Goal: Check status: Check status

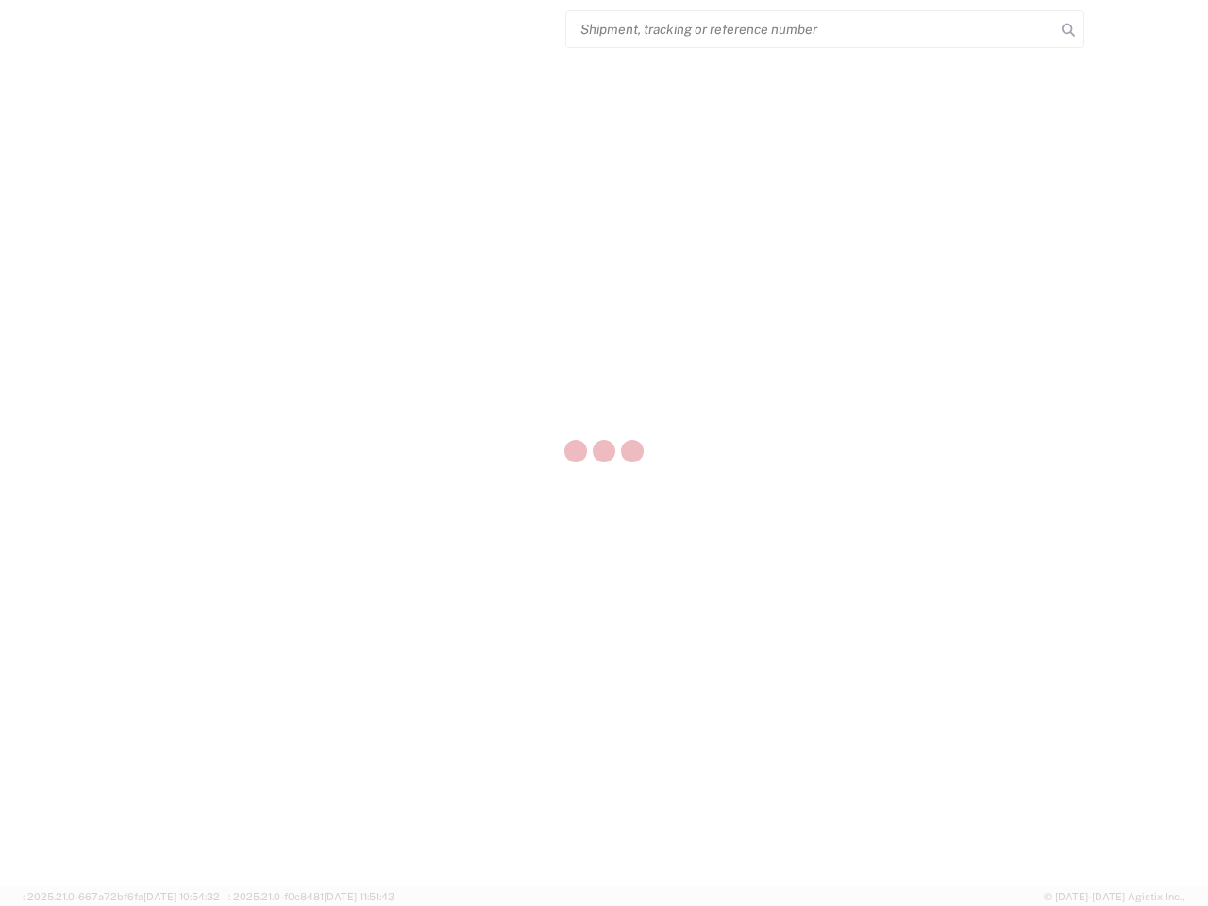
select select "US"
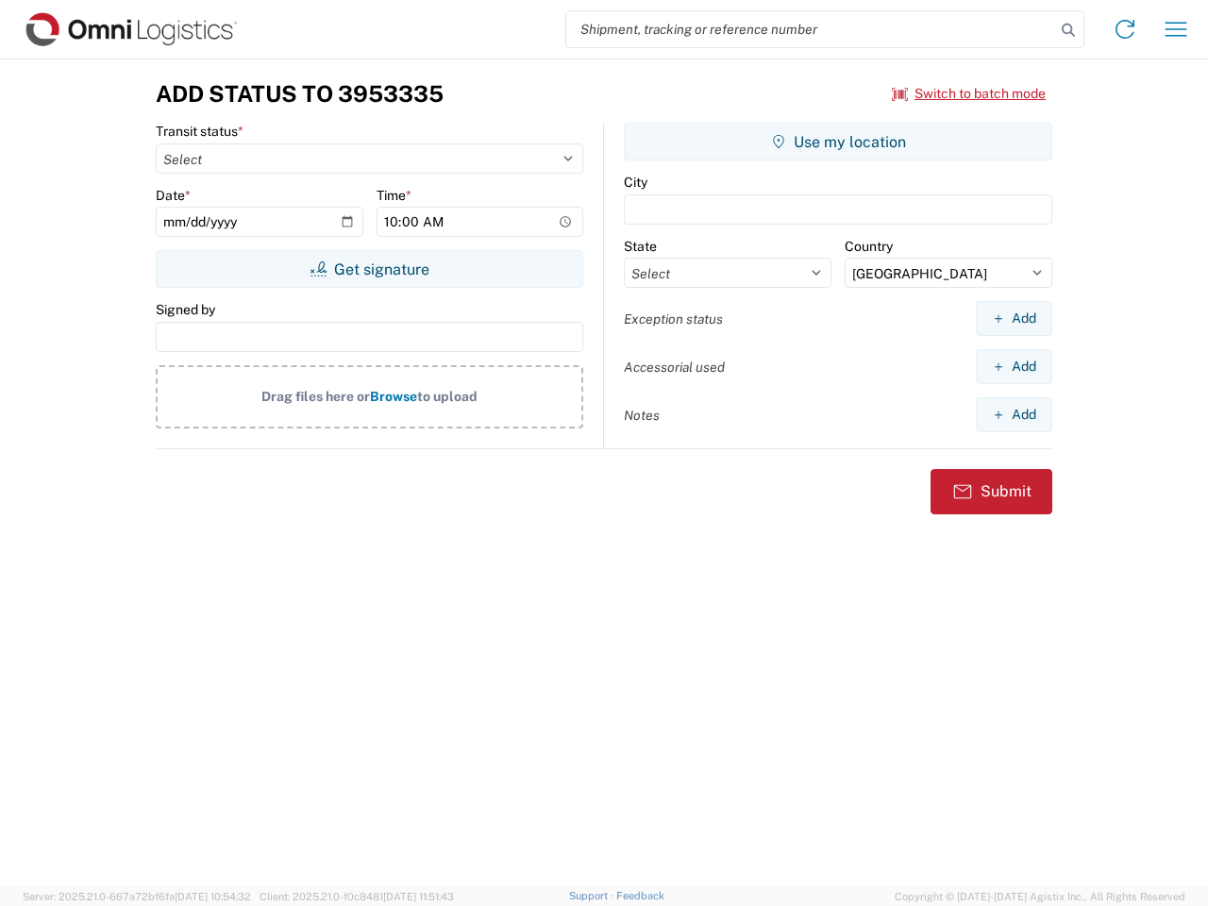
click at [811, 29] on input "search" at bounding box center [810, 29] width 489 height 36
click at [1068, 30] on icon at bounding box center [1068, 30] width 26 height 26
click at [1125, 29] on icon at bounding box center [1125, 29] width 30 height 30
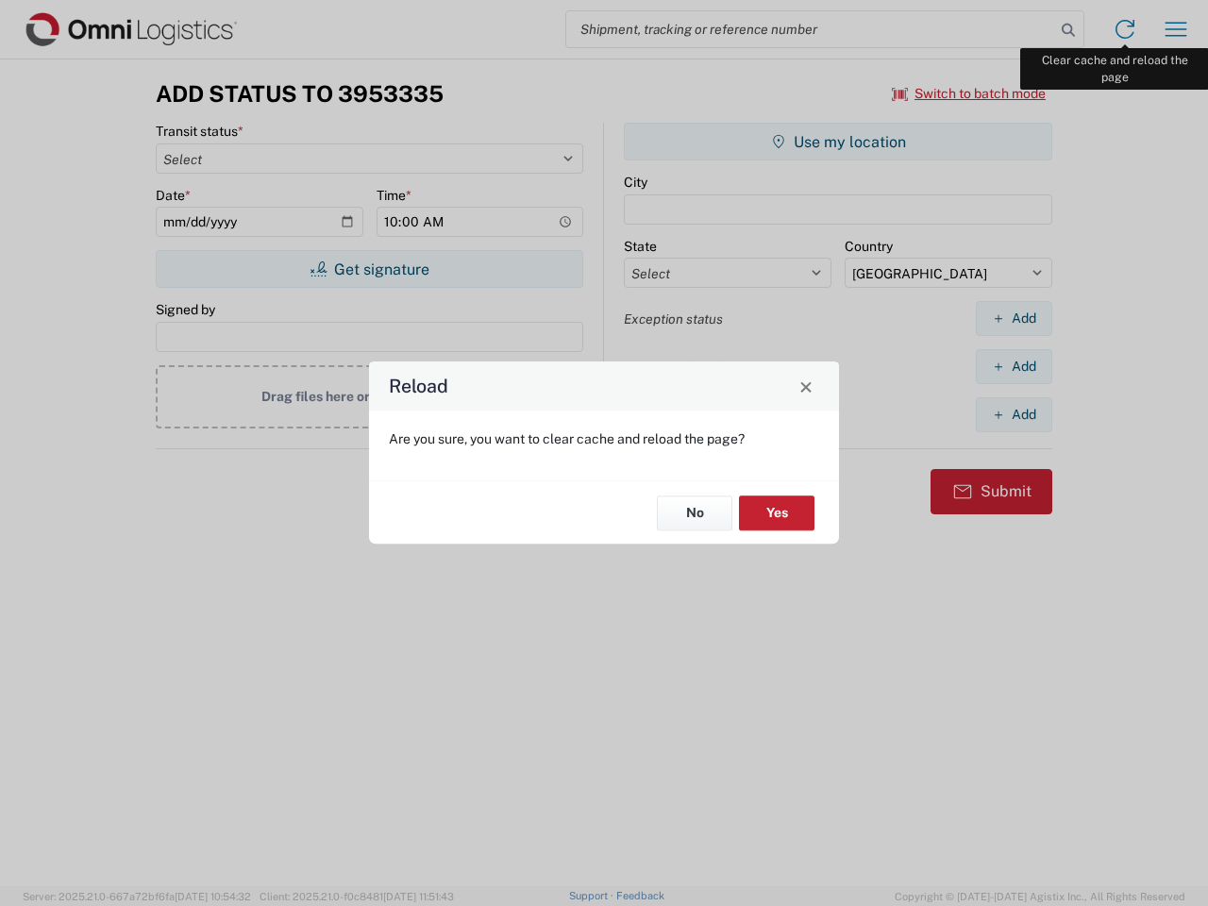
click at [1176, 29] on div "Reload Are you sure, you want to clear cache and reload the page? No Yes" at bounding box center [604, 453] width 1208 height 906
click at [969, 93] on div "Reload Are you sure, you want to clear cache and reload the page? No Yes" at bounding box center [604, 453] width 1208 height 906
click at [369, 269] on div "Reload Are you sure, you want to clear cache and reload the page? No Yes" at bounding box center [604, 453] width 1208 height 906
click at [838, 142] on div "Reload Are you sure, you want to clear cache and reload the page? No Yes" at bounding box center [604, 453] width 1208 height 906
click at [1014, 318] on div "Reload Are you sure, you want to clear cache and reload the page? No Yes" at bounding box center [604, 453] width 1208 height 906
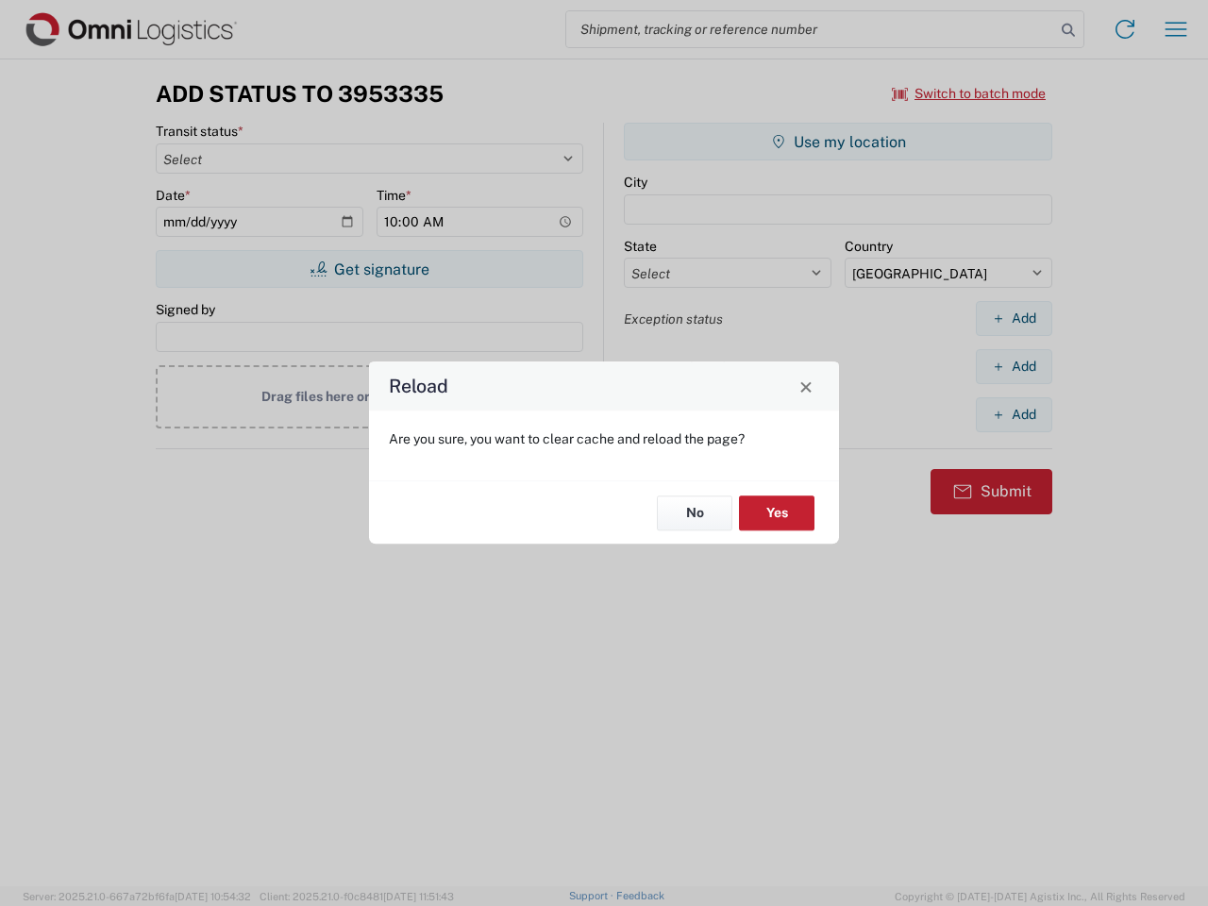
click at [1014, 366] on div "Reload Are you sure, you want to clear cache and reload the page? No Yes" at bounding box center [604, 453] width 1208 height 906
click at [1014, 414] on div "Reload Are you sure, you want to clear cache and reload the page? No Yes" at bounding box center [604, 453] width 1208 height 906
